Goal: Navigation & Orientation: Find specific page/section

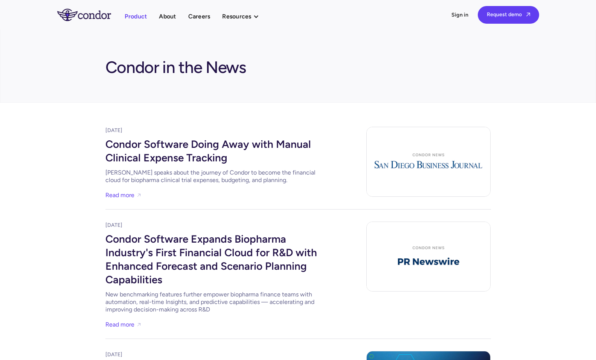
click at [131, 18] on link "Product" at bounding box center [136, 16] width 23 height 10
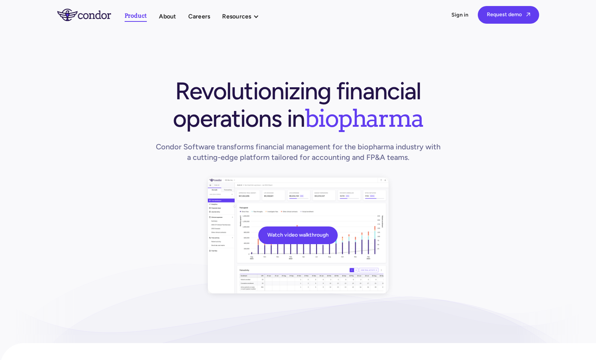
click at [167, 10] on nav "Product About Careers Resources Thought leadership Case studies News Events Pro…" at bounding box center [196, 15] width 142 height 14
click at [167, 19] on link "About" at bounding box center [167, 16] width 17 height 10
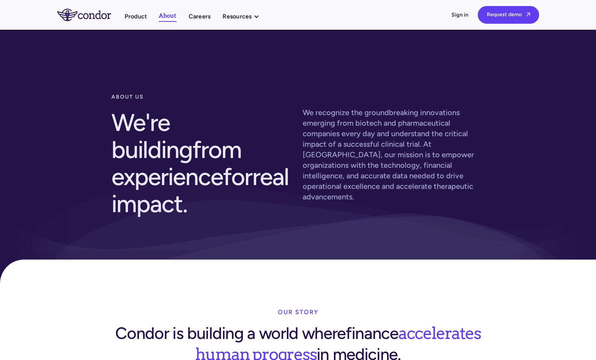
click at [209, 23] on div "Product About Careers Resources Thought leadership Case studies News Events Pro…" at bounding box center [298, 15] width 482 height 18
click at [208, 16] on link "Careers" at bounding box center [200, 16] width 22 height 10
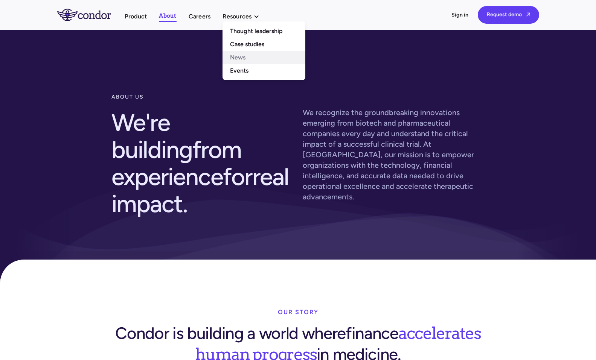
click at [244, 63] on link "News" at bounding box center [263, 57] width 83 height 13
